Goal: Information Seeking & Learning: Understand process/instructions

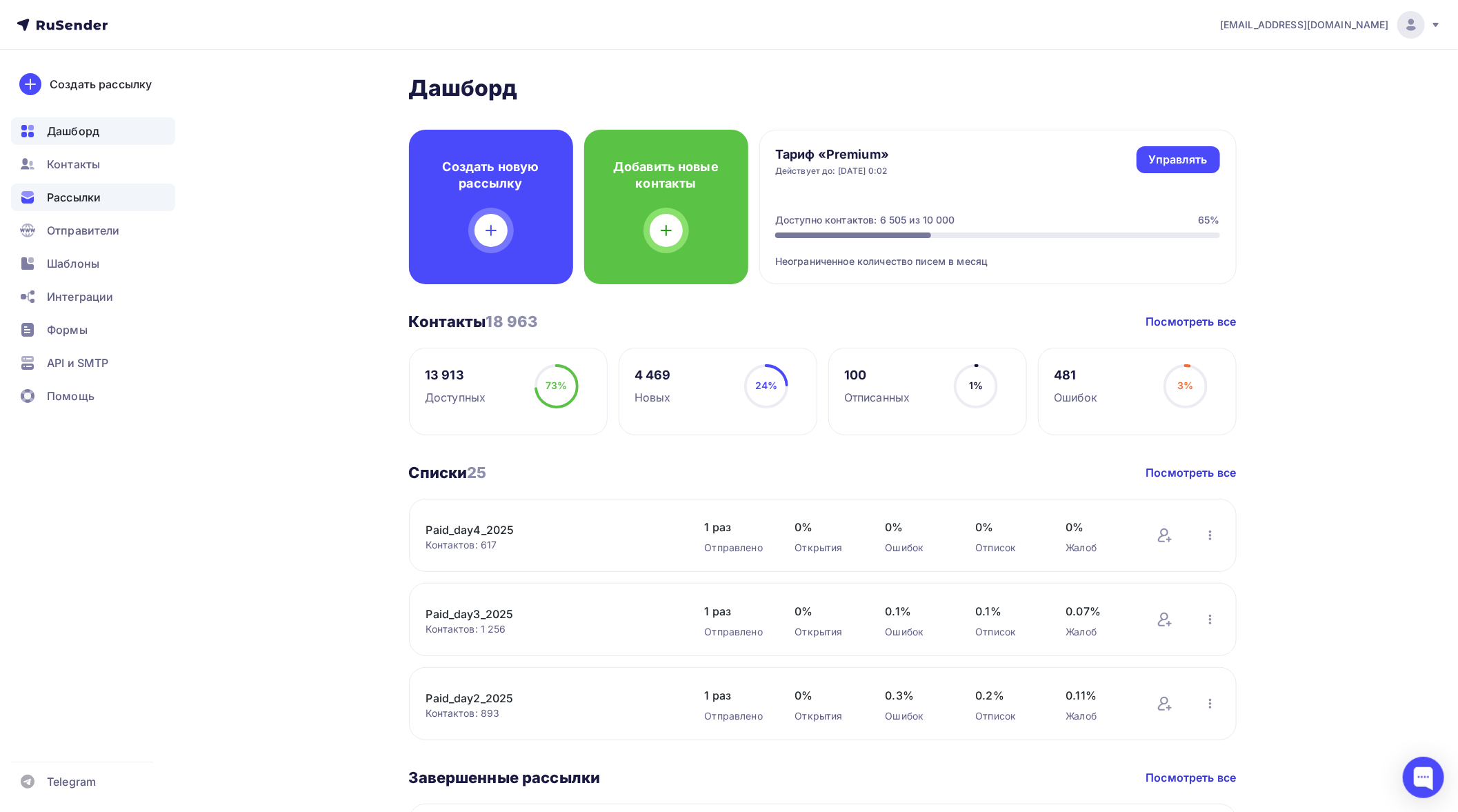
click at [67, 197] on span "Рассылки" at bounding box center [74, 198] width 54 height 17
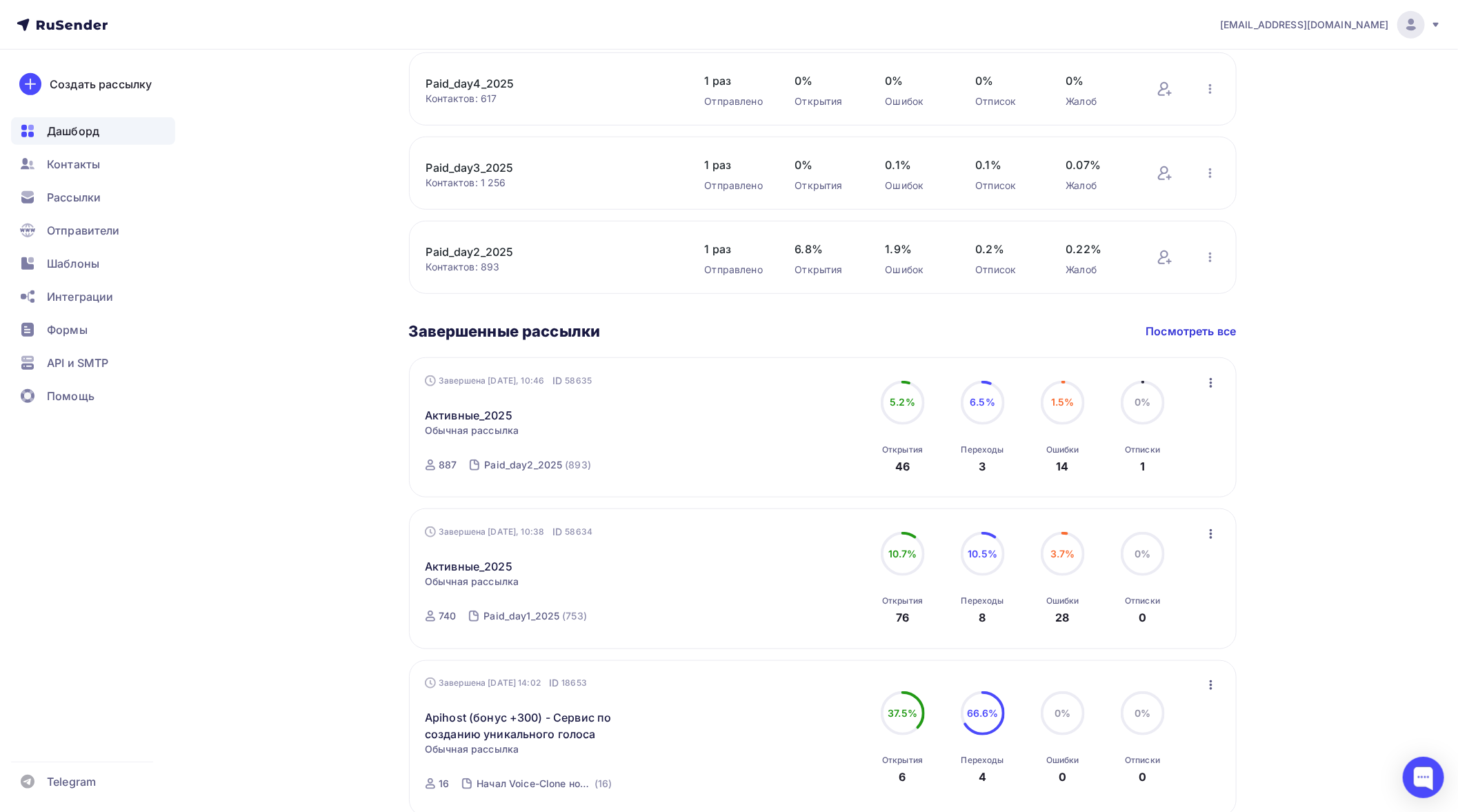
scroll to position [459, 0]
